Goal: Submit feedback/report problem

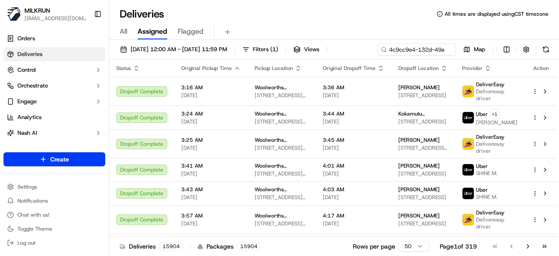
scroll to position [0, 42]
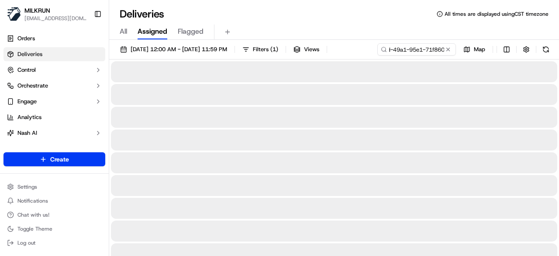
type input "4c9cc9e4-132d-49a1-95e1-71f8605d41e6"
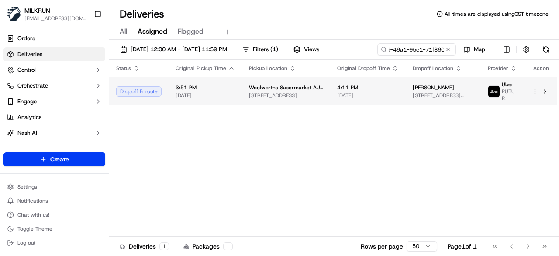
click at [389, 105] on div "Status Original Pickup Time Pickup Location Original Dropoff Time Dropoff Locat…" at bounding box center [333, 147] width 448 height 177
click at [373, 90] on div "4:11 PM 17/09/2025" at bounding box center [368, 91] width 62 height 15
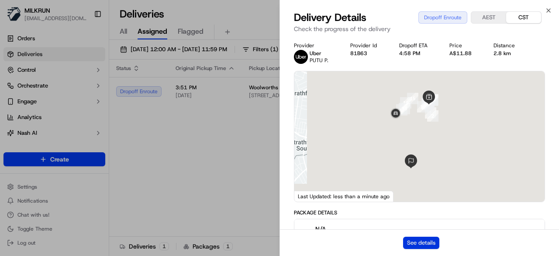
click at [418, 239] on button "See details" at bounding box center [421, 242] width 36 height 12
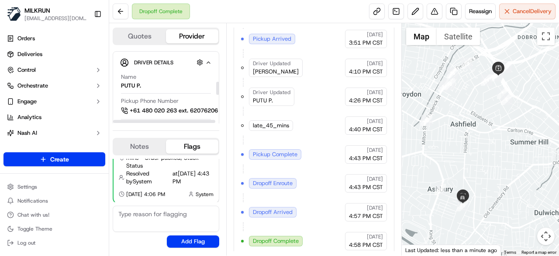
scroll to position [175, 0]
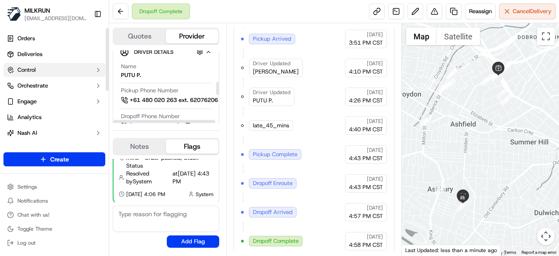
click at [50, 54] on link "Deliveries" at bounding box center [54, 54] width 102 height 14
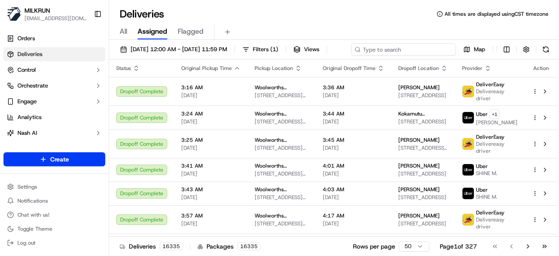
click at [400, 49] on div "17/09/2025 12:00 AM - 17/09/2025 11:59 PM Filters ( 1 ) Views Map" at bounding box center [334, 51] width 450 height 16
paste input "36296a51-316c-4653-adfb-9fdbfedd3444"
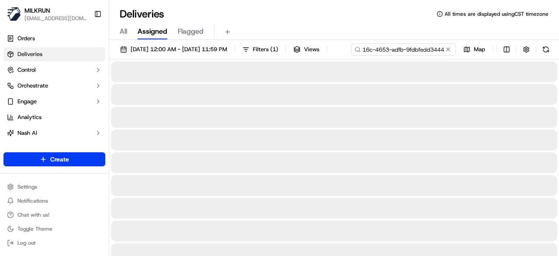
type input "36296a51-316c-4653-adfb-9fdbfedd3444"
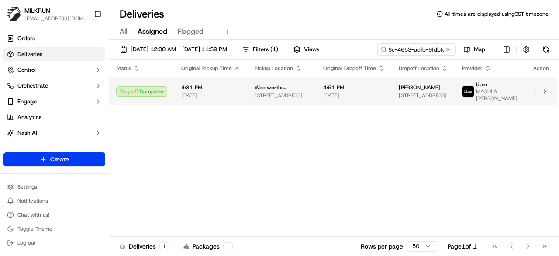
click at [380, 91] on span "4:51 PM" at bounding box center [354, 87] width 62 height 7
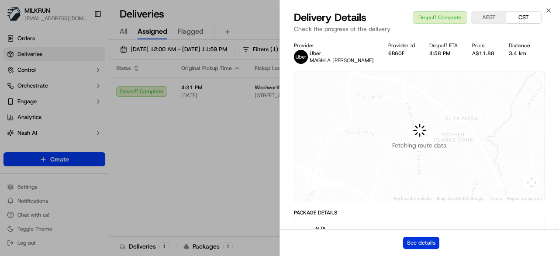
click at [428, 240] on button "See details" at bounding box center [421, 242] width 36 height 12
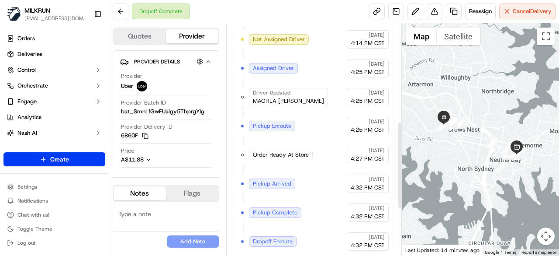
scroll to position [209, 0]
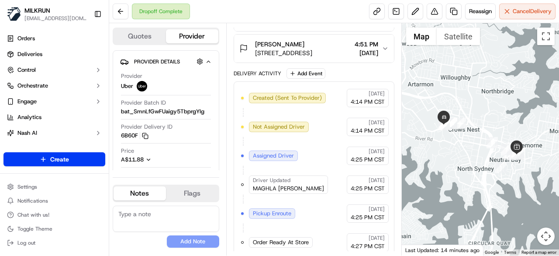
click at [385, 41] on button "Stanley Chilton Unit 1219/1 Sergeants Ln, St Leonards, NSW 2065, AU 4:51 PM 17/…" at bounding box center [314, 49] width 160 height 28
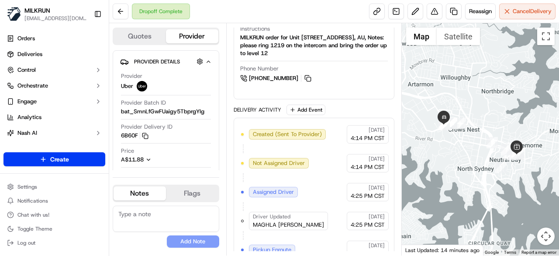
scroll to position [613, 0]
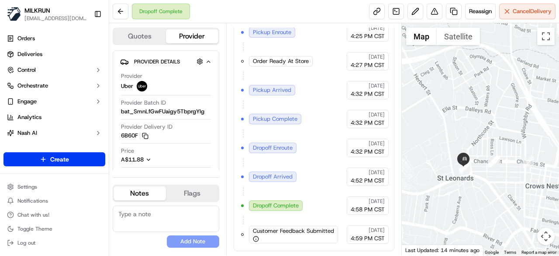
click at [487, 156] on div at bounding box center [481, 139] width 158 height 232
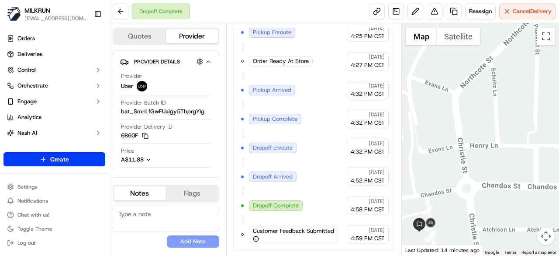
drag, startPoint x: 456, startPoint y: 176, endPoint x: 476, endPoint y: 126, distance: 53.4
click at [476, 127] on div at bounding box center [481, 139] width 158 height 232
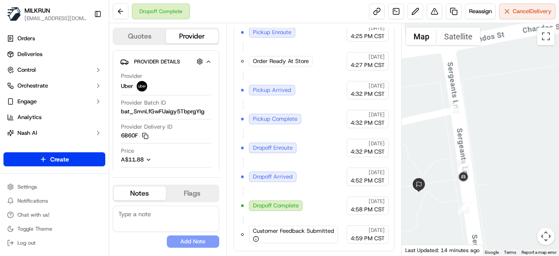
drag, startPoint x: 456, startPoint y: 184, endPoint x: 530, endPoint y: 171, distance: 74.9
click at [530, 171] on div at bounding box center [481, 139] width 158 height 232
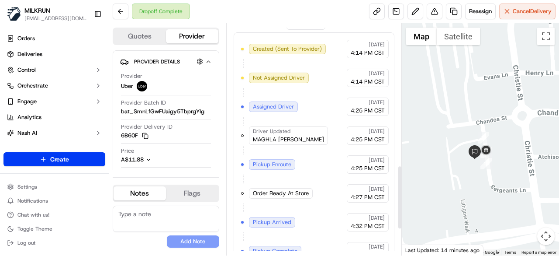
scroll to position [525, 0]
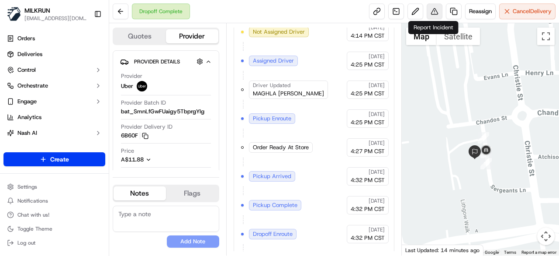
click at [435, 11] on button at bounding box center [435, 11] width 16 height 16
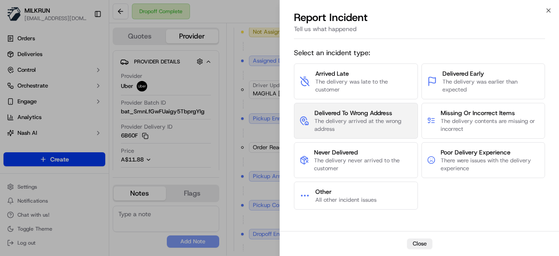
click at [383, 125] on span "The delivery arrived at the wrong address" at bounding box center [364, 125] width 98 height 16
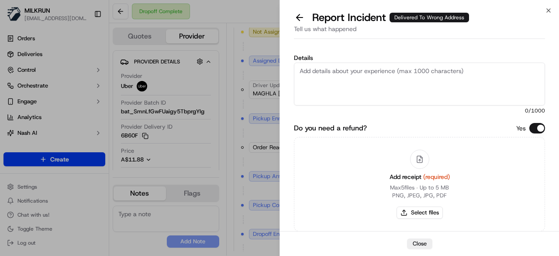
click at [366, 81] on textarea "Details" at bounding box center [419, 84] width 251 height 43
paste textarea "The customer didn't receive the order. Confirmed with Uber customer service tha…"
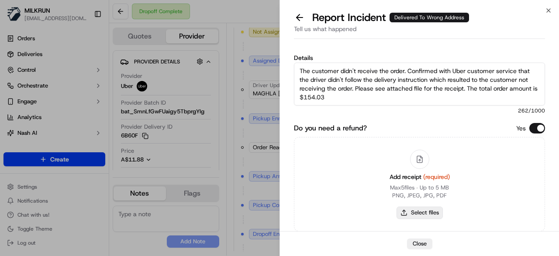
type textarea "The customer didn't receive the order. Confirmed with Uber customer service tha…"
click at [423, 210] on button "Select files" at bounding box center [420, 212] width 46 height 12
type input "C:\fakepath\1.png"
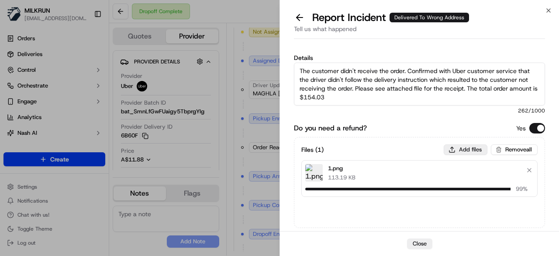
click at [463, 149] on button "Add files" at bounding box center [466, 149] width 44 height 10
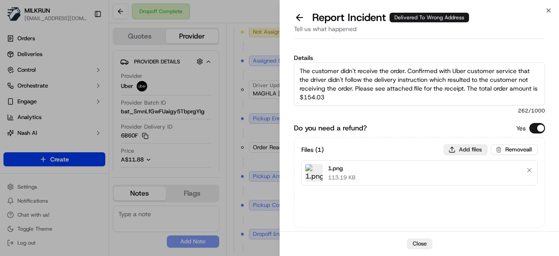
type input "C:\fakepath\2.png"
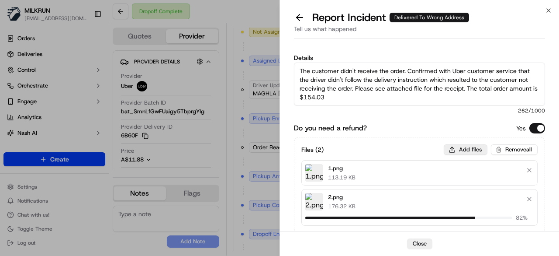
click at [471, 147] on button "Add files" at bounding box center [466, 149] width 44 height 10
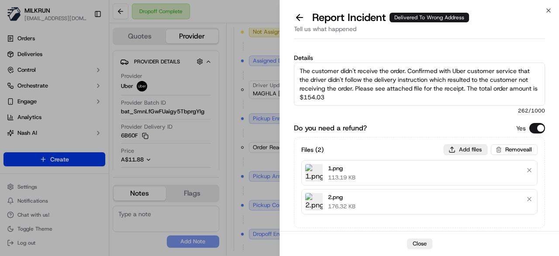
type input "C:\fakepath\3.png"
click at [464, 149] on button "Add files" at bounding box center [466, 149] width 44 height 10
type input "C:\fakepath\4.png"
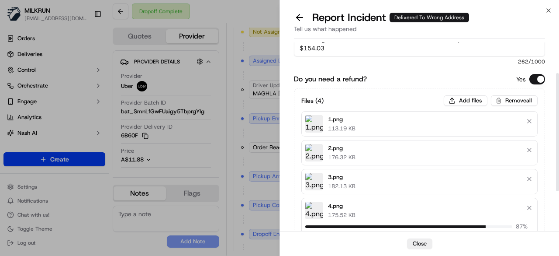
scroll to position [44, 0]
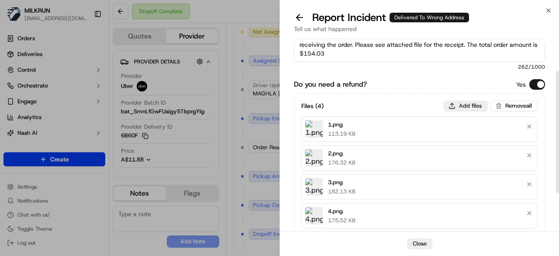
click at [471, 104] on button "Add files" at bounding box center [466, 106] width 44 height 10
type input "C:\fakepath\5.png"
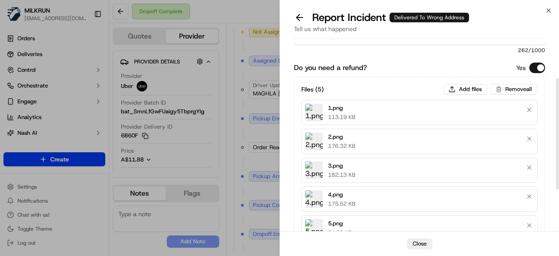
scroll to position [131, 0]
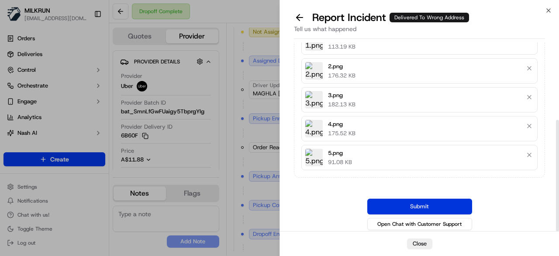
click at [431, 198] on button "Submit" at bounding box center [420, 206] width 105 height 16
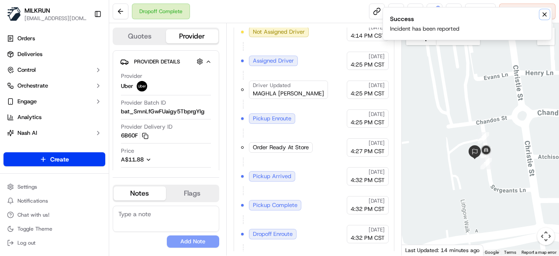
click at [544, 14] on icon "Notifications (F8)" at bounding box center [545, 14] width 7 height 7
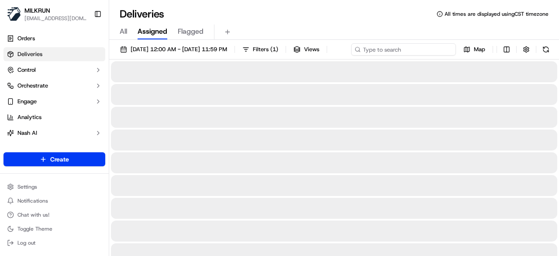
click at [403, 49] on div "[DATE] 12:00 AM - [DATE] 11:59 PM Filters ( 1 ) Views Map" at bounding box center [334, 51] width 450 height 16
paste input "ece7ec01-214f-4b10-bf7b-2ac630f4c70b"
type input "ece7ec01-214f-4b10-bf7b-2ac630f4c70b"
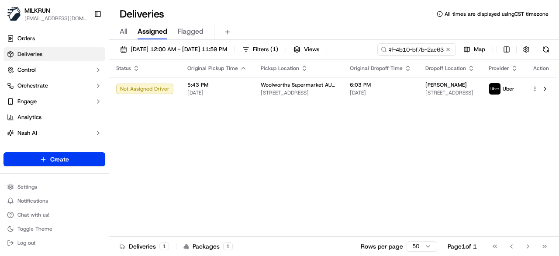
click at [369, 106] on div "Status Original Pickup Time Pickup Location Original Dropoff Time Dropoff Locat…" at bounding box center [333, 147] width 448 height 177
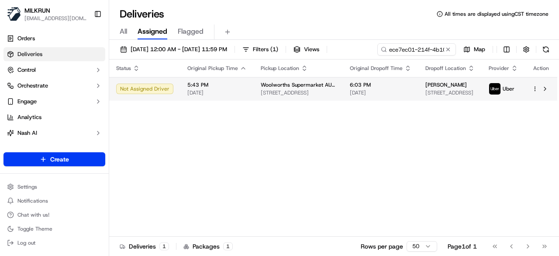
click at [373, 91] on span "[DATE]" at bounding box center [381, 92] width 62 height 7
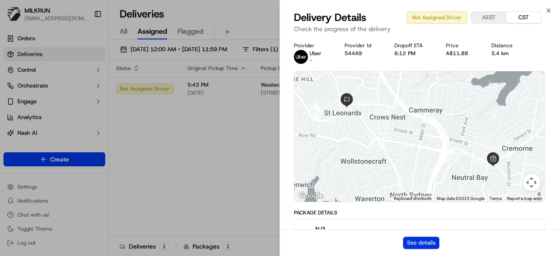
click at [428, 244] on button "See details" at bounding box center [421, 242] width 36 height 12
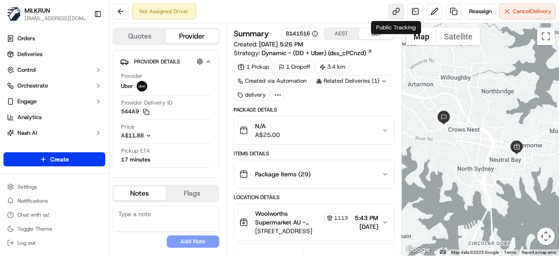
click at [399, 15] on link at bounding box center [397, 11] width 16 height 16
